Goal: Communication & Community: Answer question/provide support

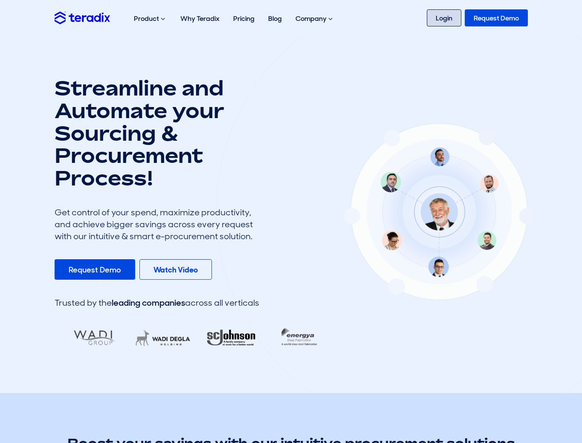
click at [438, 14] on link "Login" at bounding box center [444, 17] width 35 height 17
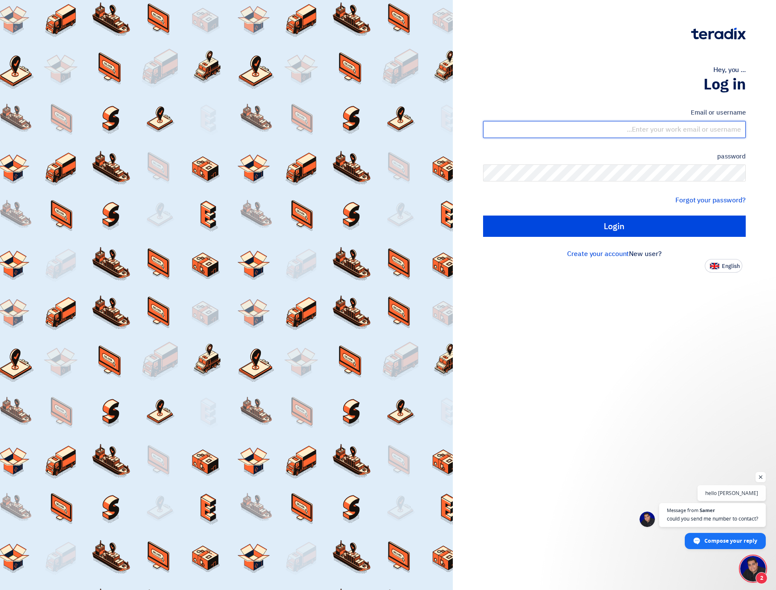
click at [659, 131] on input "text" at bounding box center [614, 129] width 262 height 17
type input "alan@airdesign.co.uk"
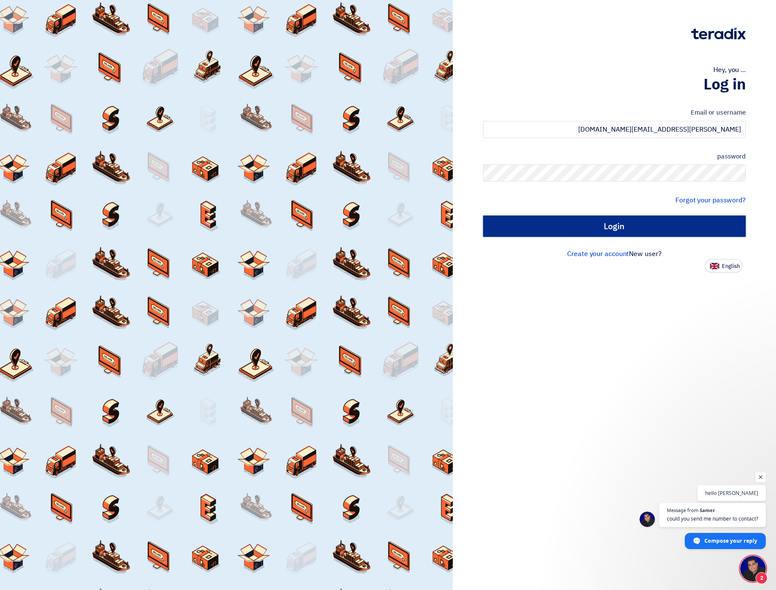
click at [577, 229] on input "Login" at bounding box center [614, 226] width 262 height 21
type input "Sign in"
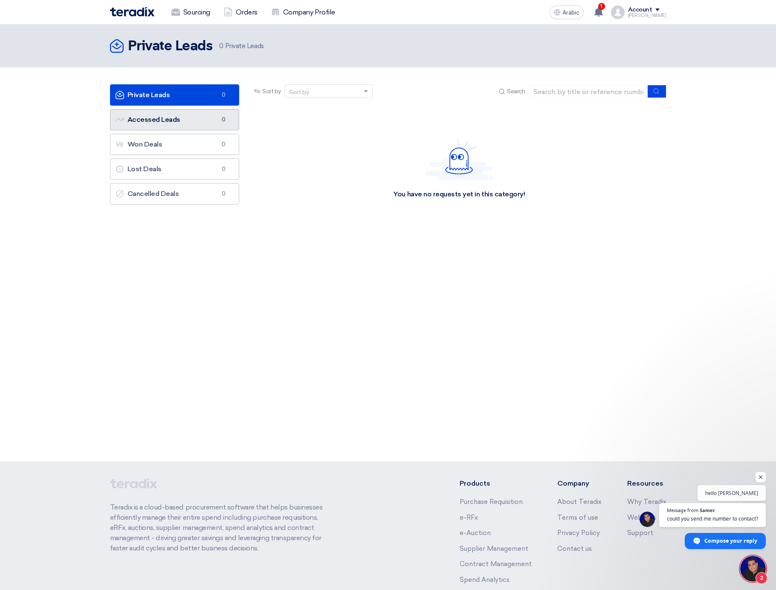
click at [199, 127] on link "Accessed Leads Accessed Leads 0" at bounding box center [175, 119] width 130 height 21
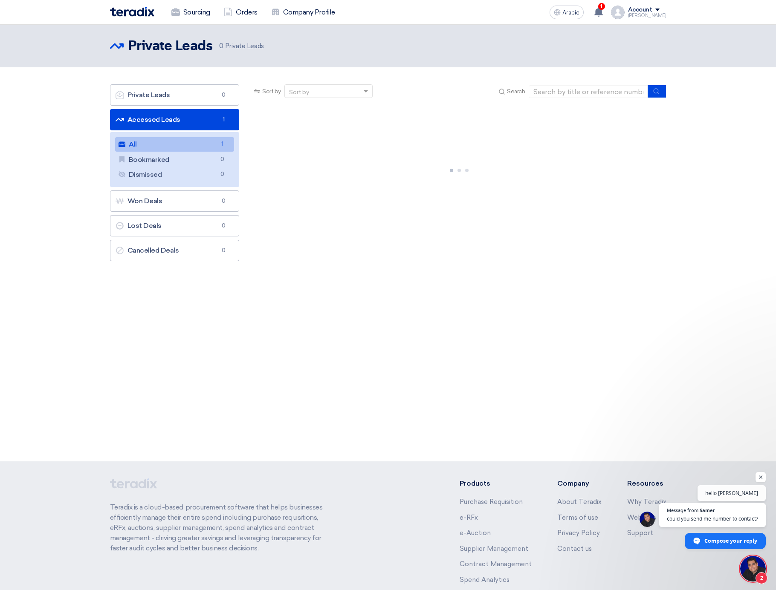
click at [175, 142] on link "All All 1" at bounding box center [174, 144] width 119 height 14
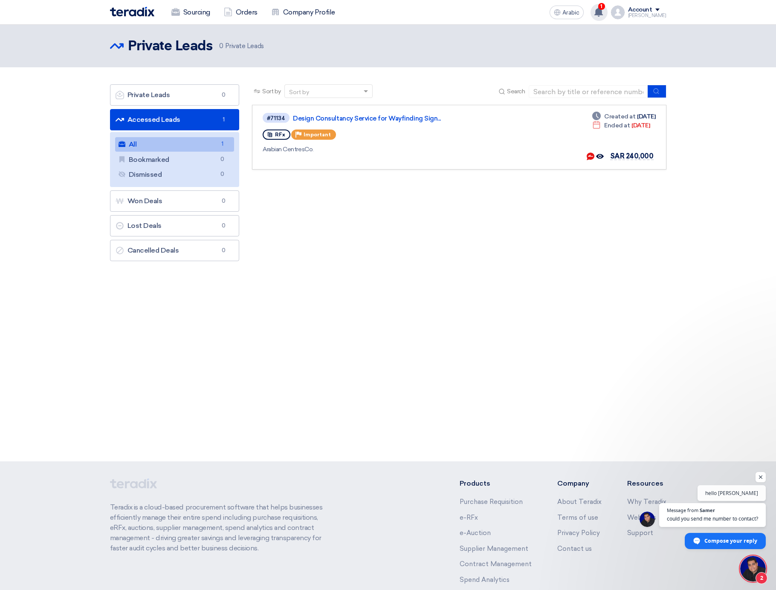
click at [603, 9] on use at bounding box center [598, 11] width 9 height 9
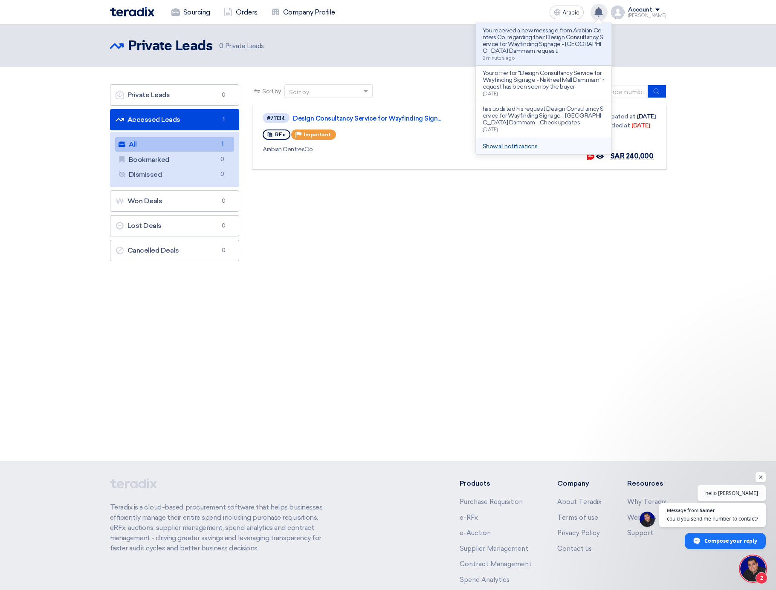
click at [521, 150] on font "Show all notifications" at bounding box center [509, 146] width 55 height 7
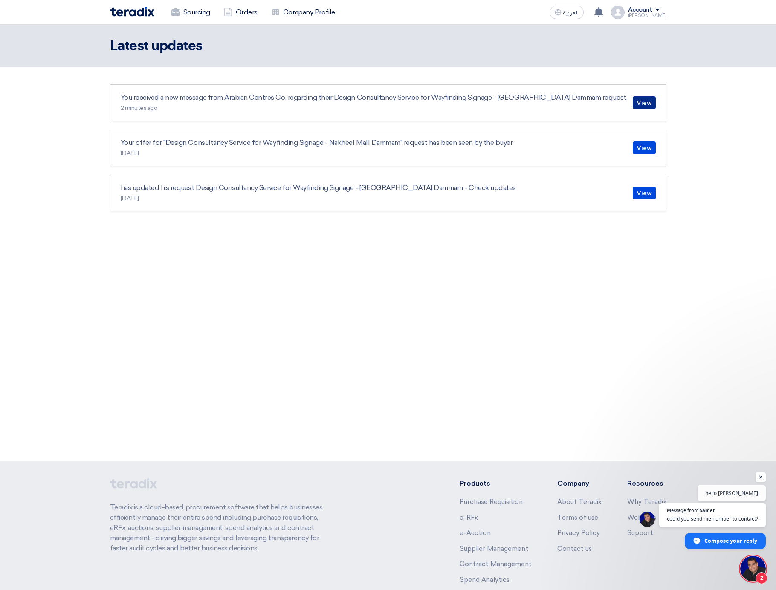
click at [649, 104] on link "View" at bounding box center [643, 102] width 23 height 13
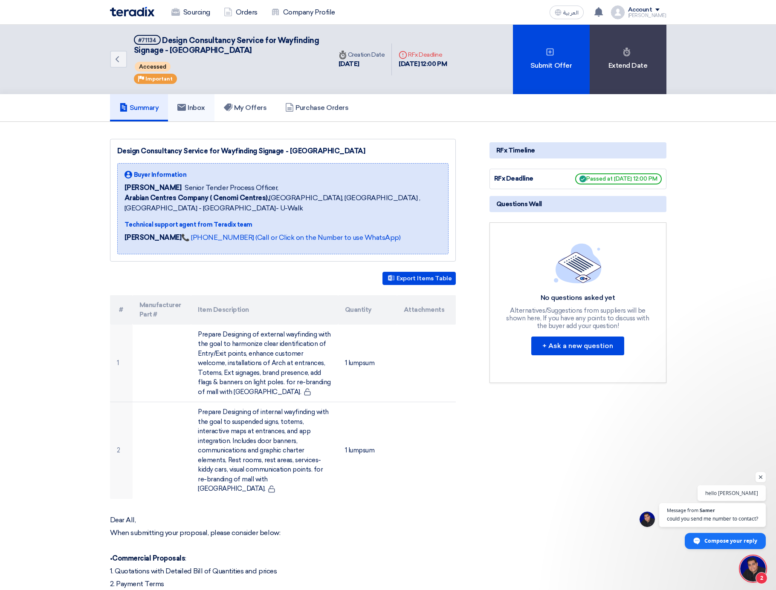
click at [199, 104] on h5 "Inbox" at bounding box center [191, 108] width 28 height 9
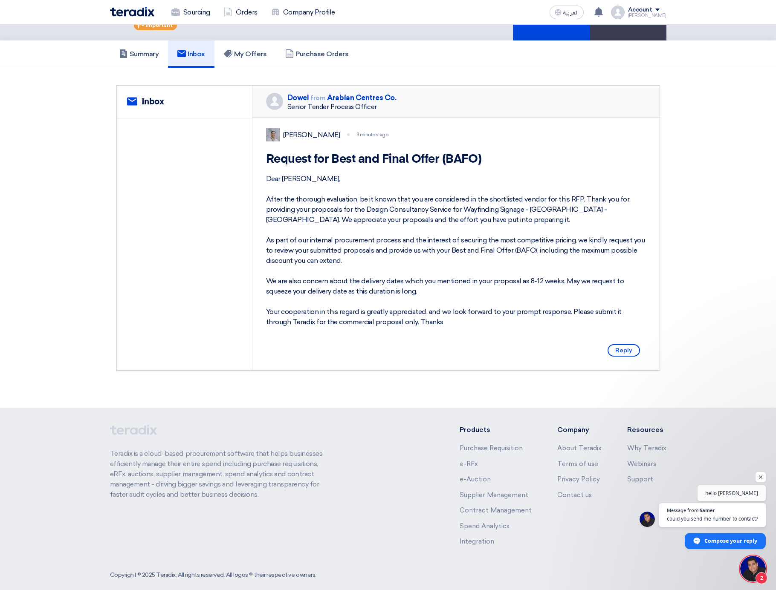
scroll to position [64, 0]
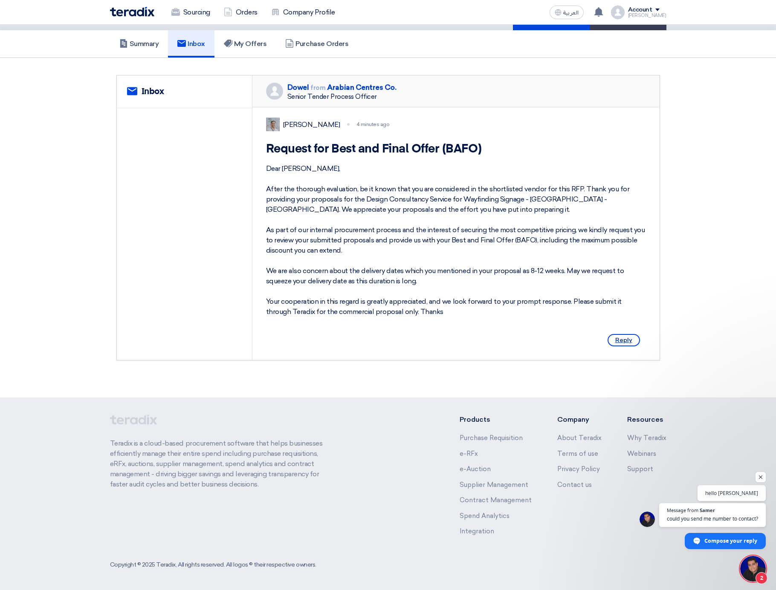
click at [626, 346] on span "Reply" at bounding box center [623, 340] width 32 height 12
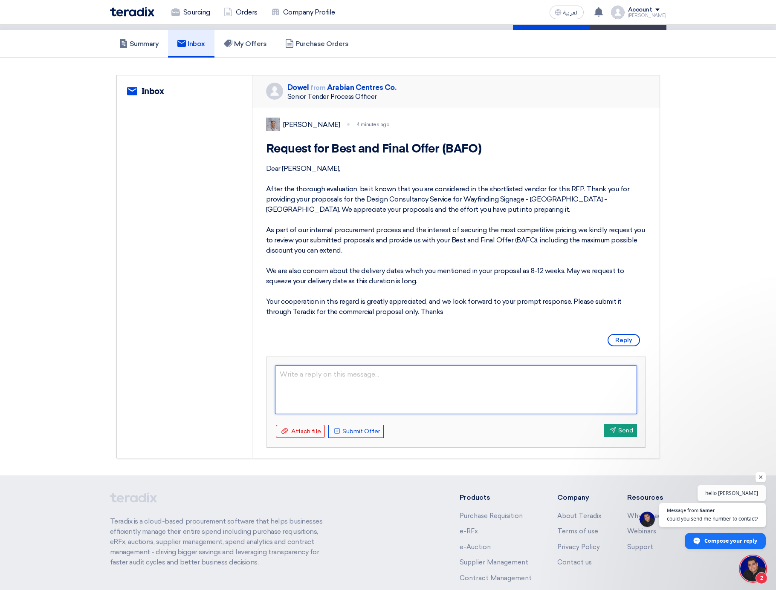
click at [326, 397] on textarea at bounding box center [456, 390] width 362 height 49
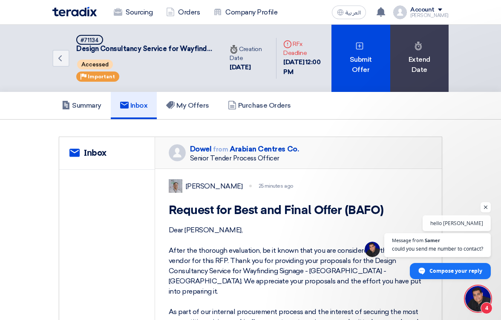
scroll to position [316, 0]
